Goal: Task Accomplishment & Management: Manage account settings

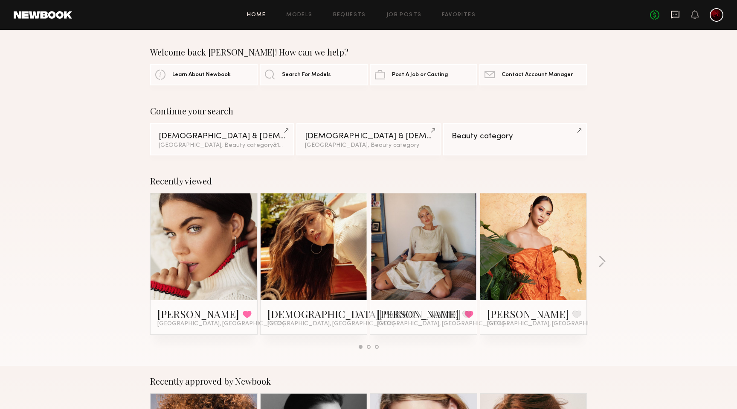
click at [674, 17] on icon at bounding box center [675, 15] width 9 height 8
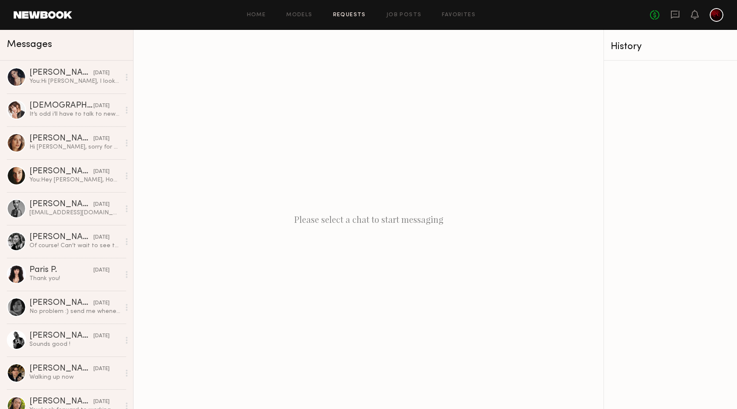
click at [352, 12] on link "Requests" at bounding box center [349, 15] width 33 height 6
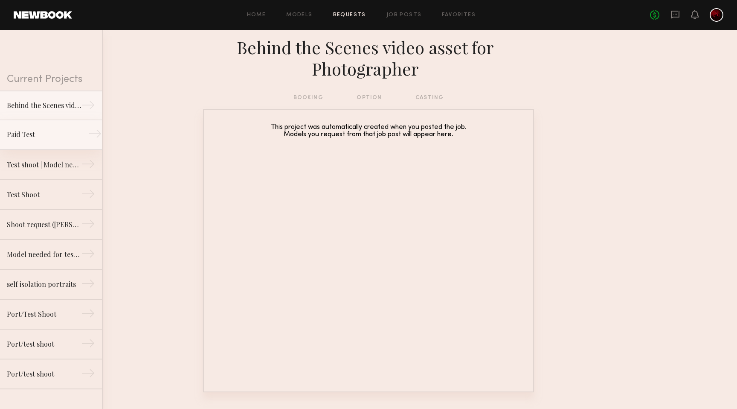
click at [31, 137] on div "Paid Test" at bounding box center [44, 134] width 74 height 10
